Goal: Task Accomplishment & Management: Use online tool/utility

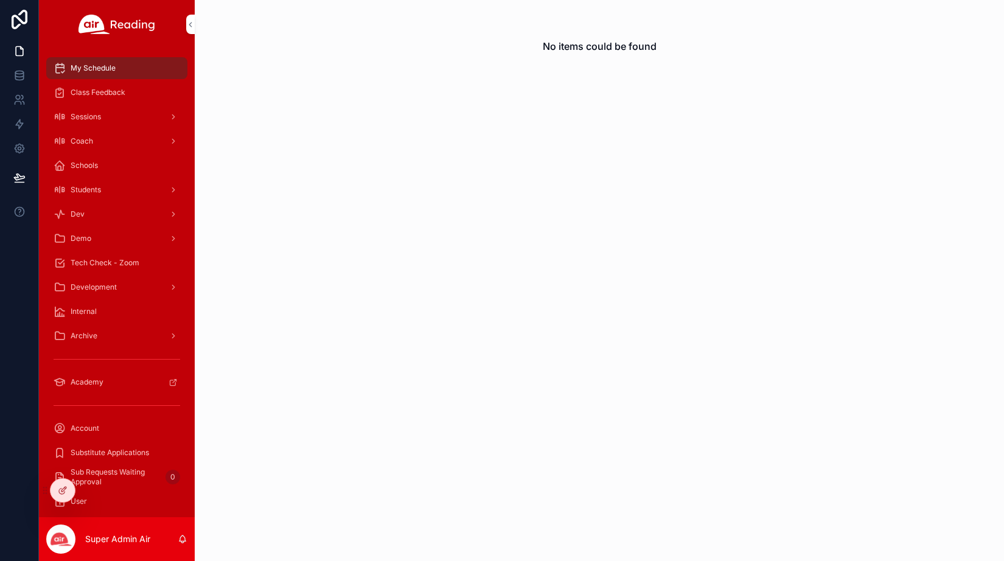
click at [0, 0] on icon at bounding box center [0, 0] width 0 height 0
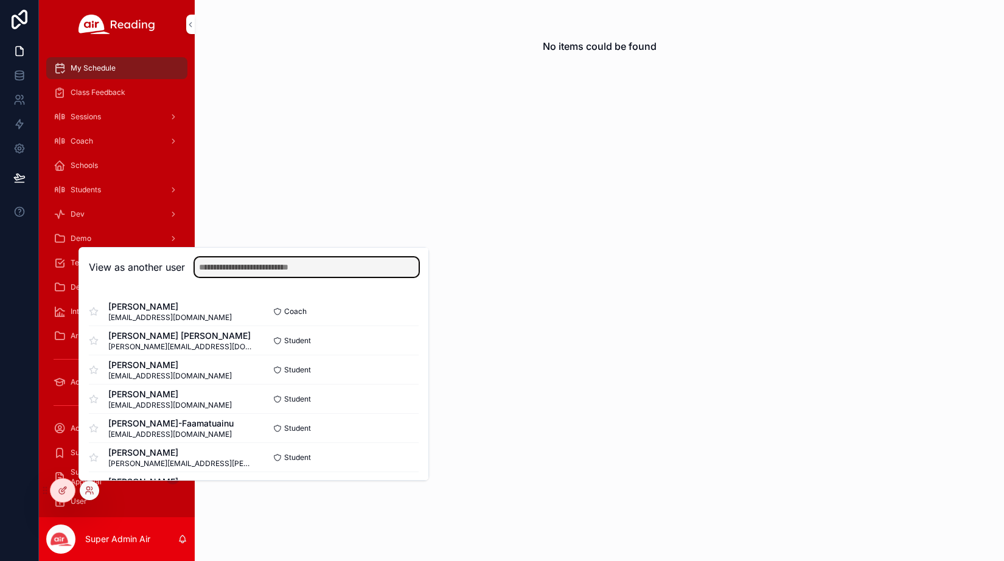
click at [242, 271] on input "text" at bounding box center [307, 266] width 224 height 19
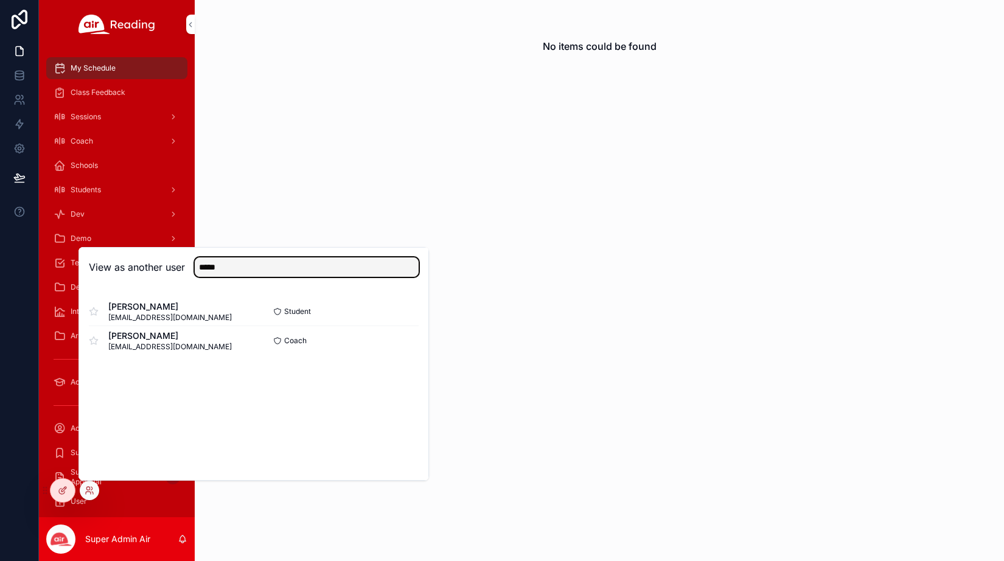
type input "*****"
click at [0, 0] on button "Select" at bounding box center [0, 0] width 0 height 0
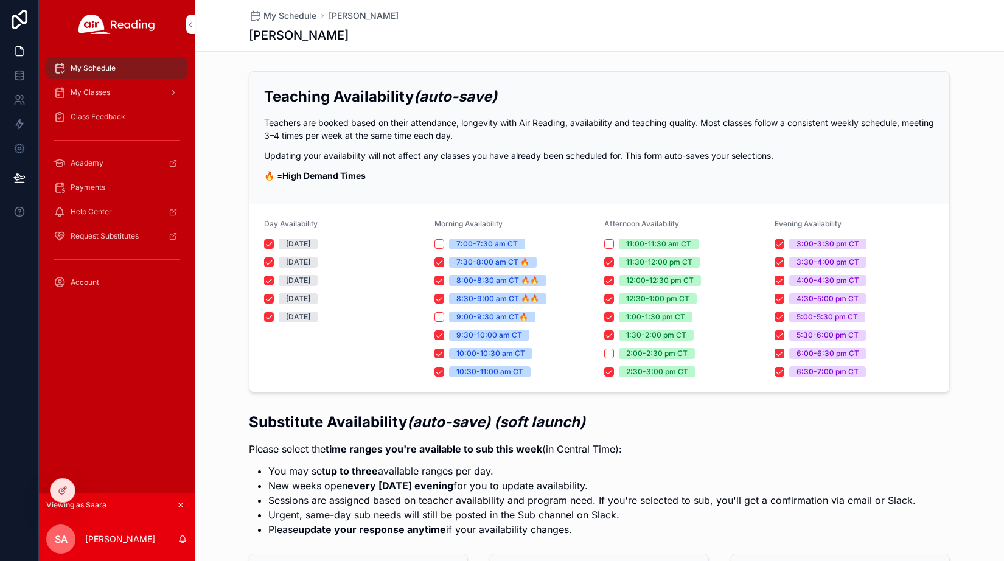
click at [105, 115] on span "Class Feedback" at bounding box center [98, 117] width 55 height 10
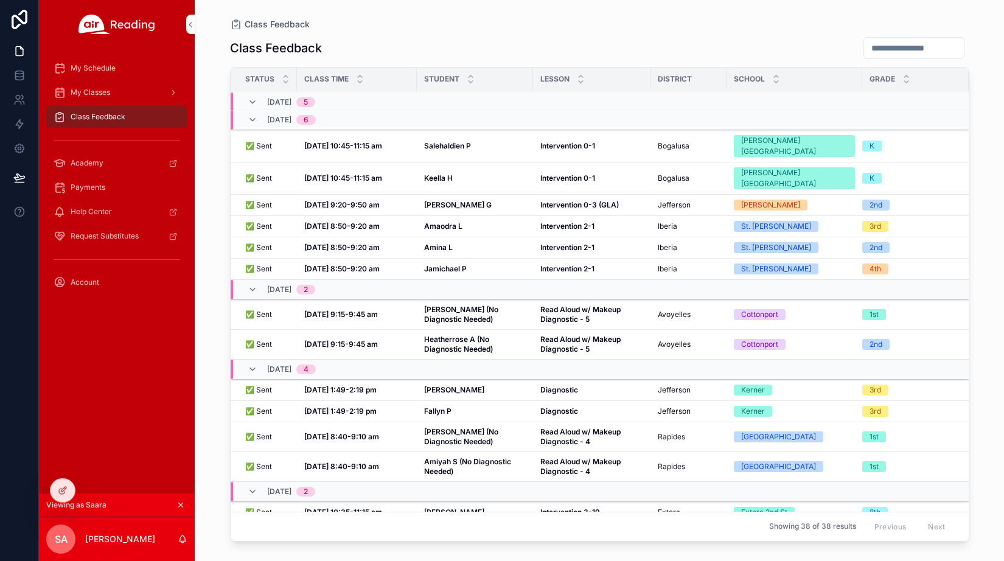
scroll to position [115, 0]
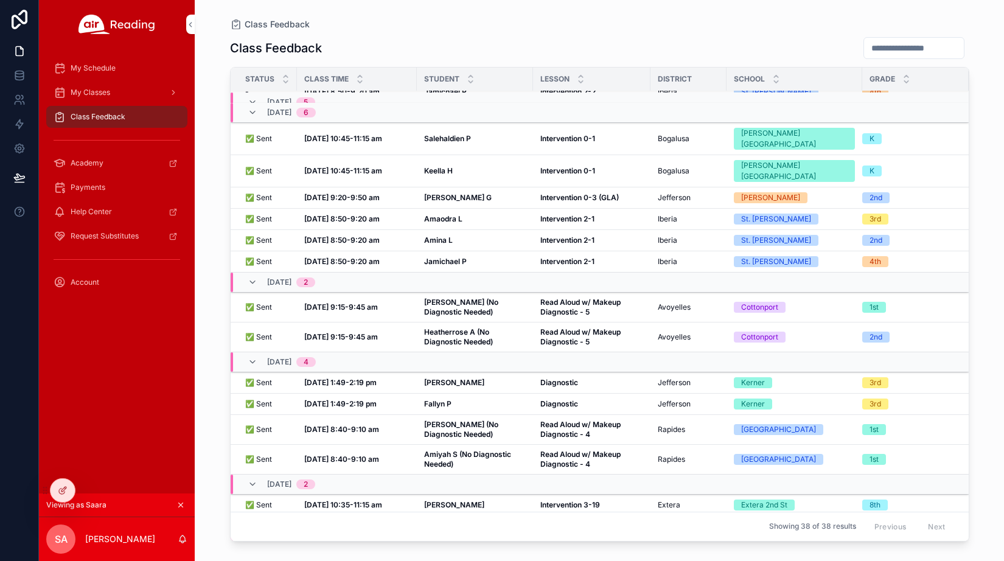
click at [575, 297] on strong "Read Aloud w/ Makeup Diagnostic - 5" at bounding box center [581, 306] width 82 height 19
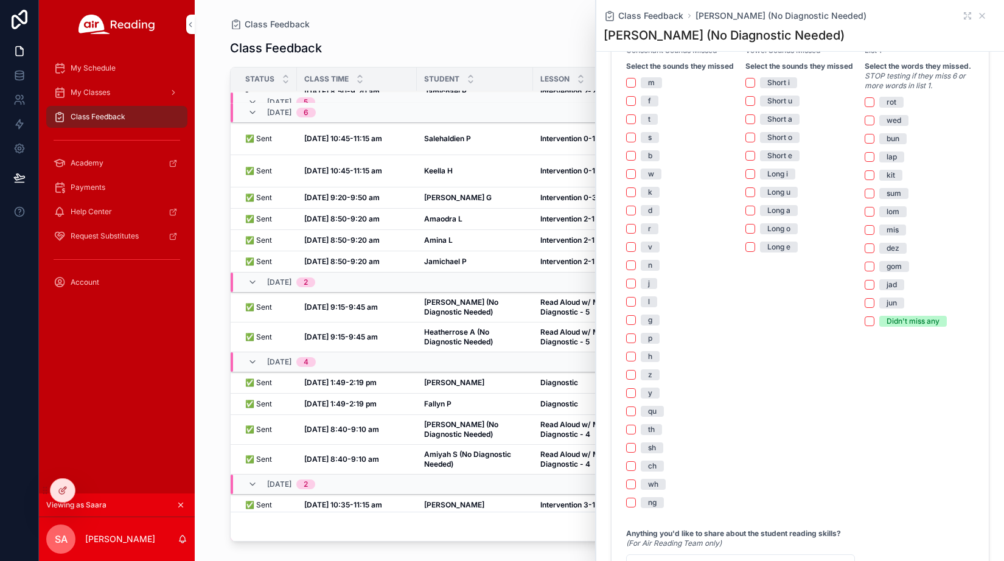
scroll to position [857, 0]
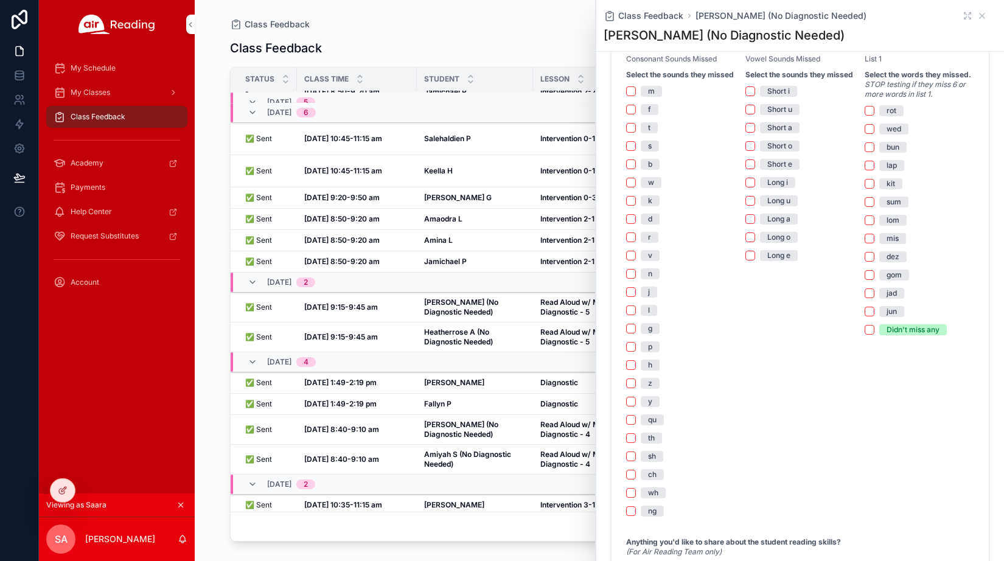
click at [887, 453] on div "List 1 Select the words they missed. STOP testing if they miss 6 or more words …" at bounding box center [918, 285] width 109 height 462
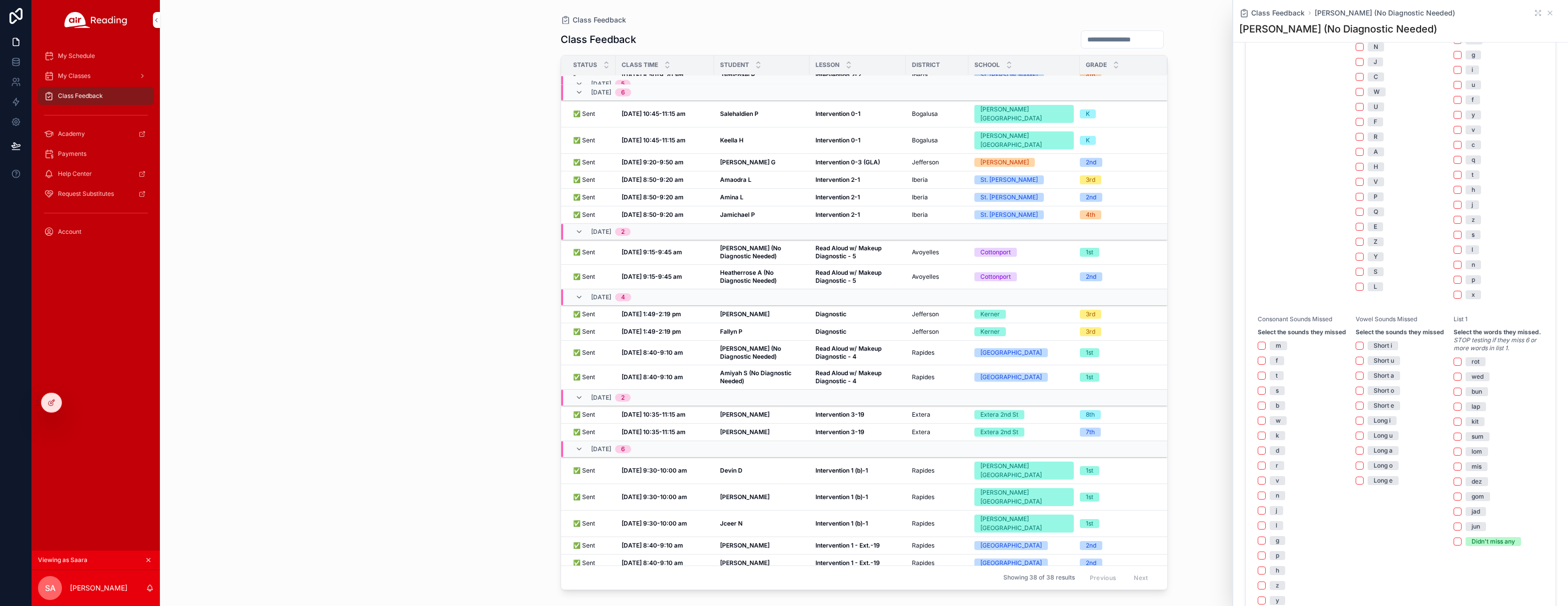
scroll to position [434, 0]
click at [824, 305] on div "[PERSON_NAME] (No Diagnostic Needed) [Special Needs - More Support Needed] [DAT…" at bounding box center [1400, 243] width 335 height 1245
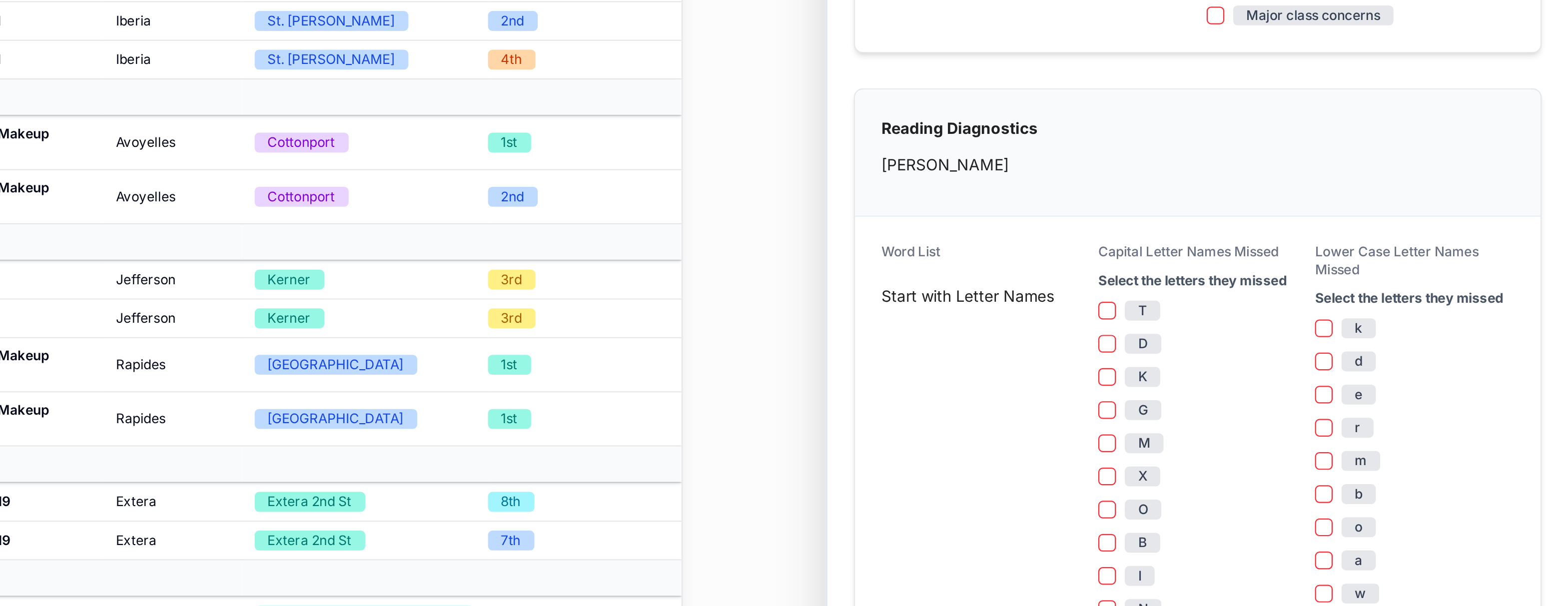
scroll to position [16, 0]
click at [824, 298] on label "Lower Case Letter Names Missed" at bounding box center [1497, 305] width 90 height 16
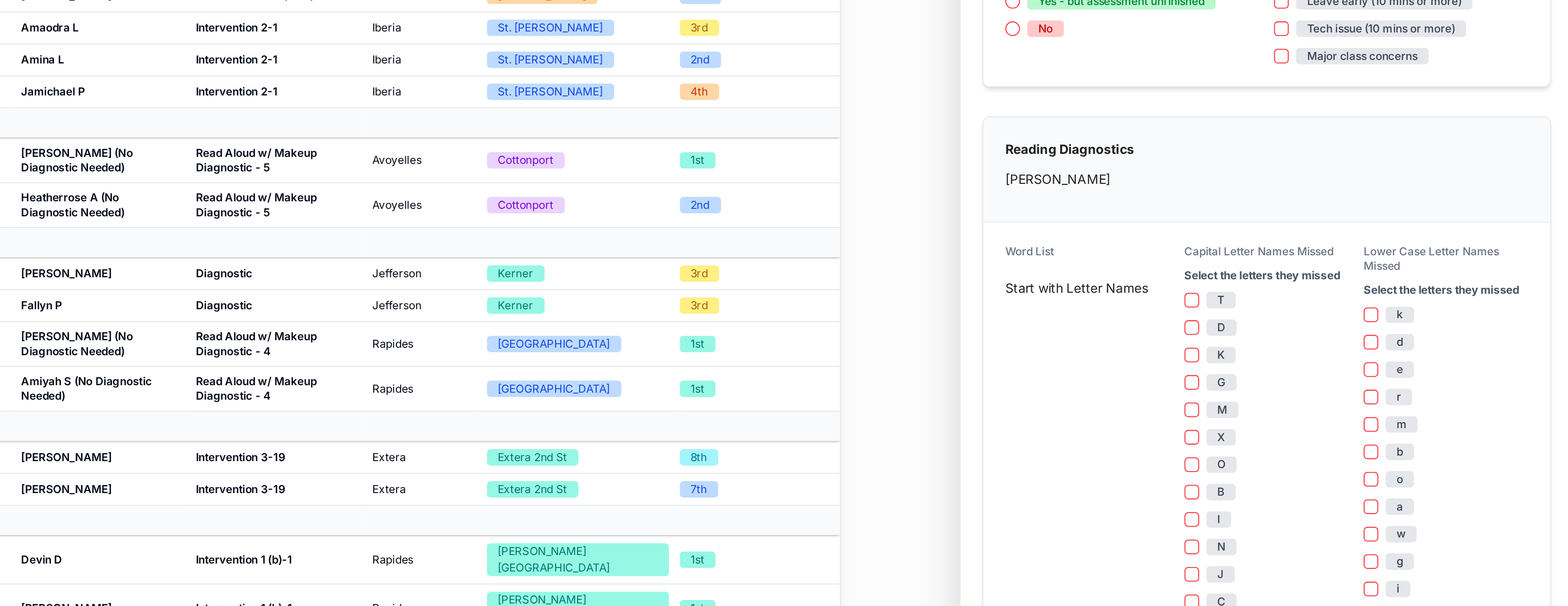
scroll to position [0, 0]
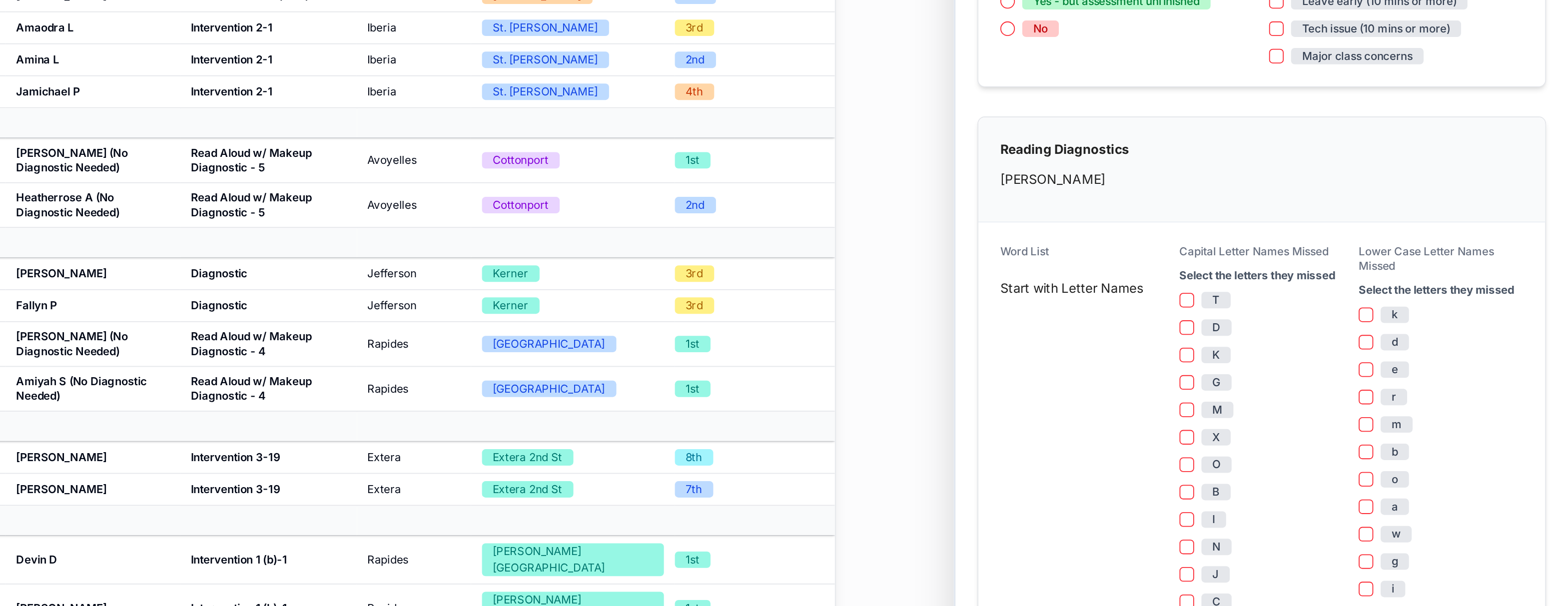
click at [824, 239] on div "Reading Diagnostics [PERSON_NAME]" at bounding box center [1400, 258] width 310 height 57
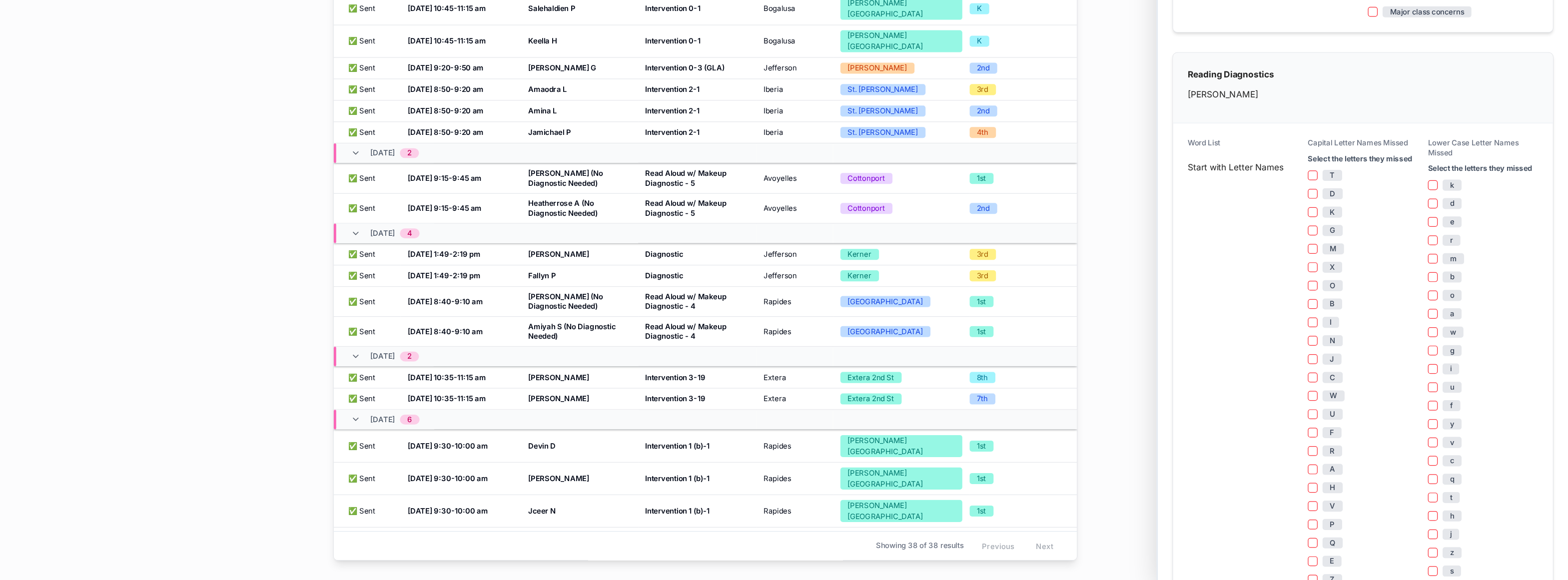
scroll to position [99, 0]
click at [824, 167] on p "Reading Diagnostics" at bounding box center [1400, 163] width 286 height 11
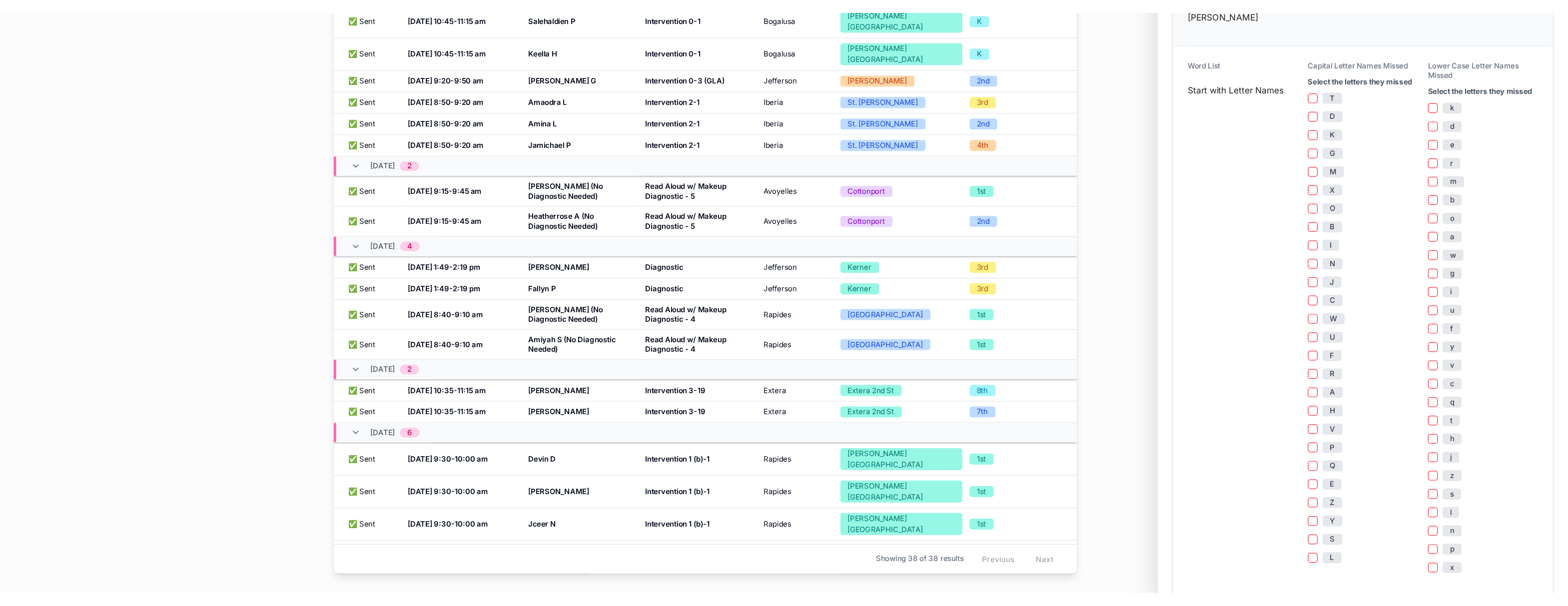
scroll to position [169, 0]
